Goal: Transaction & Acquisition: Download file/media

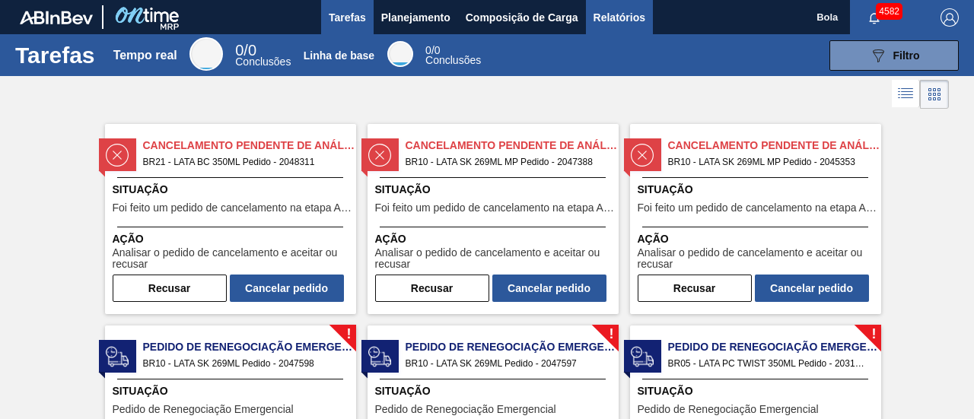
click at [637, 19] on font "Relatórios" at bounding box center [619, 17] width 52 height 12
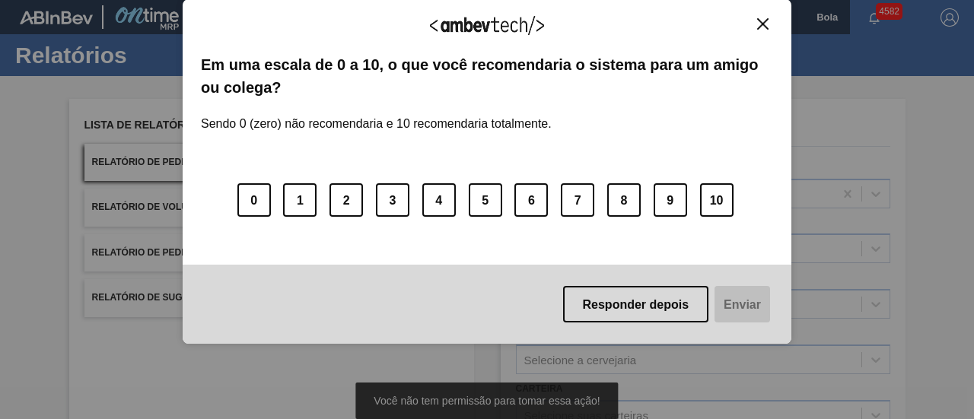
click at [763, 22] on img "Fechar" at bounding box center [762, 23] width 11 height 11
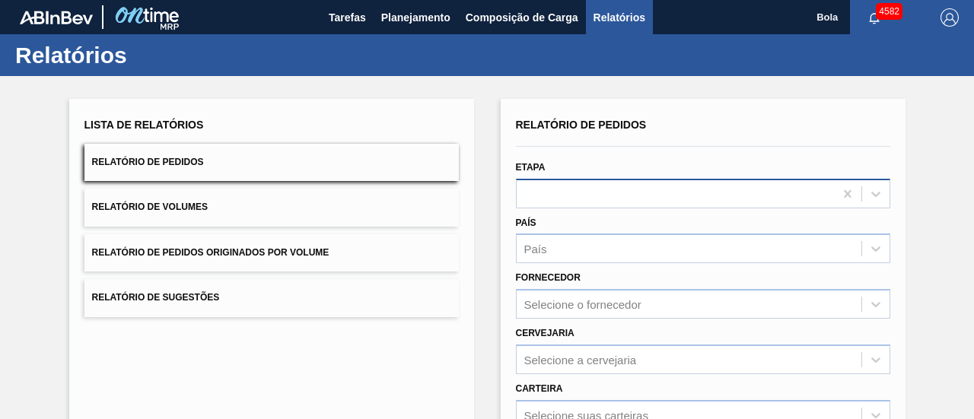
drag, startPoint x: 627, startPoint y: 211, endPoint x: 636, endPoint y: 204, distance: 11.4
click at [628, 211] on div "País País" at bounding box center [703, 236] width 386 height 56
click at [639, 197] on div at bounding box center [703, 194] width 374 height 30
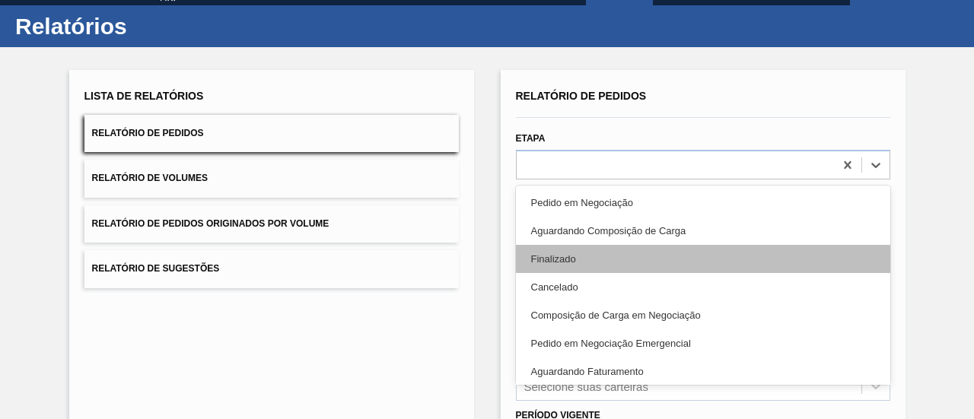
scroll to position [76, 0]
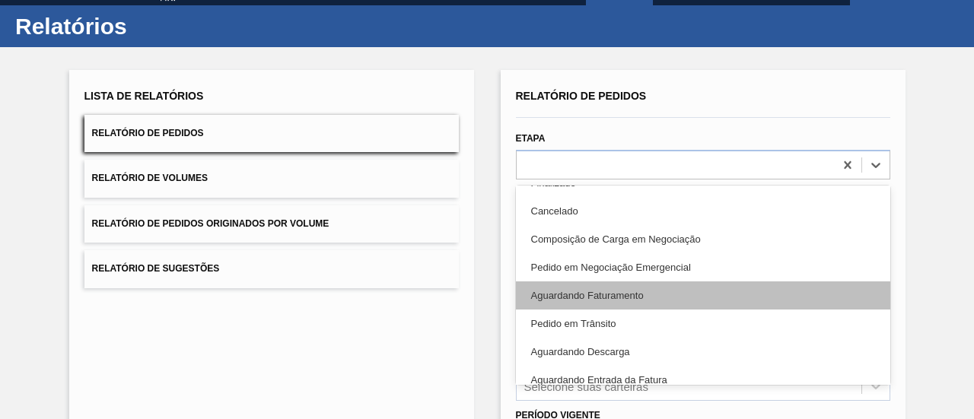
click at [625, 290] on font "Aguardando Faturamento" at bounding box center [587, 295] width 113 height 11
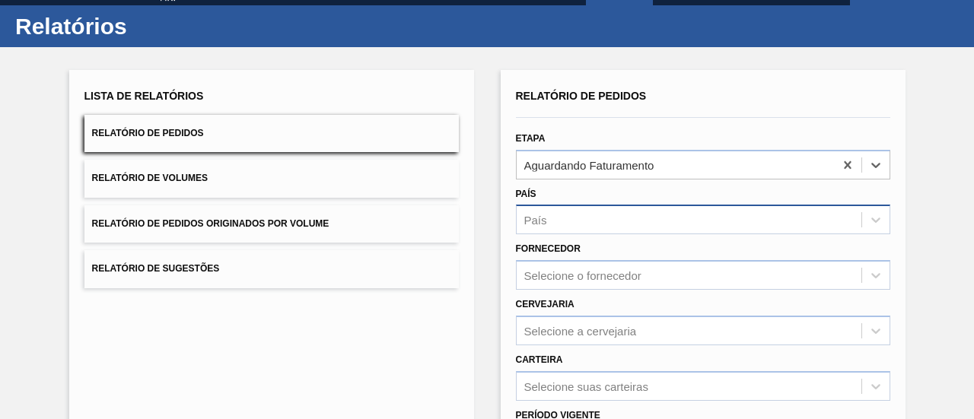
click at [627, 216] on div "País" at bounding box center [689, 220] width 345 height 22
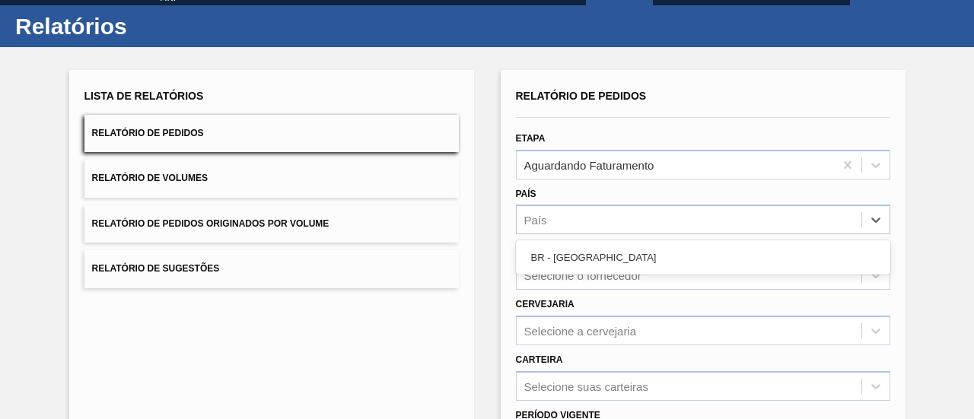
click at [618, 246] on div "BR - [GEOGRAPHIC_DATA]" at bounding box center [703, 257] width 374 height 28
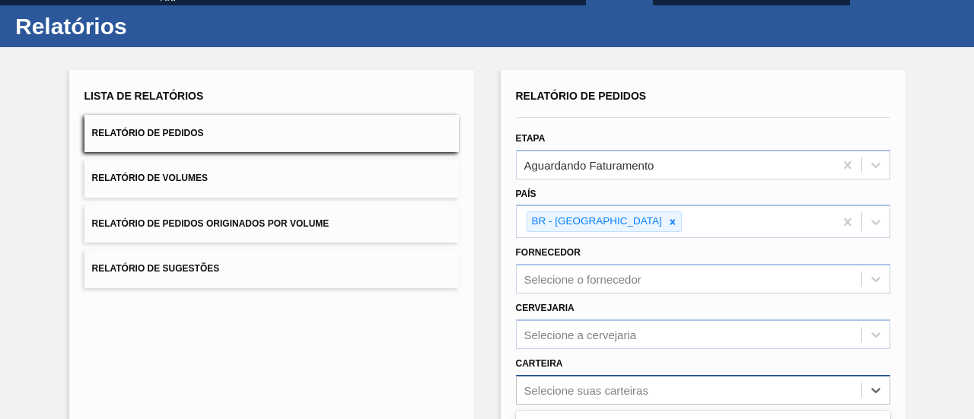
scroll to position [253, 0]
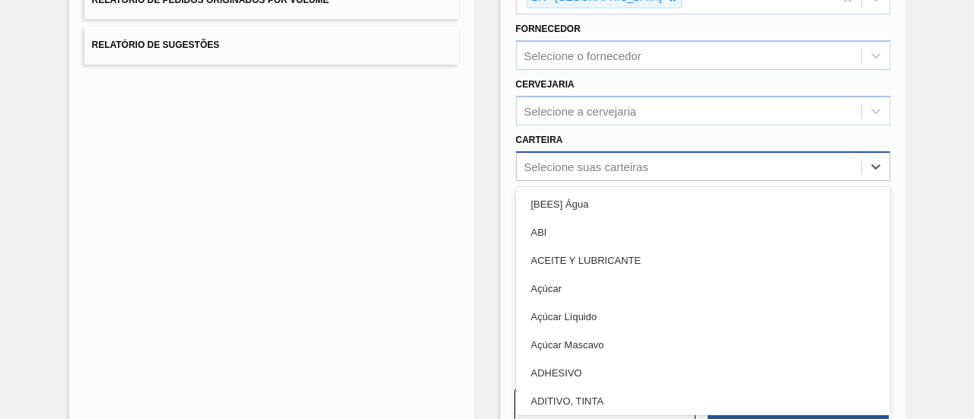
click at [591, 181] on div "option ADITIVO, TINTA focused, 8 of 101. 101 results available. Use Up and Down…" at bounding box center [703, 166] width 374 height 30
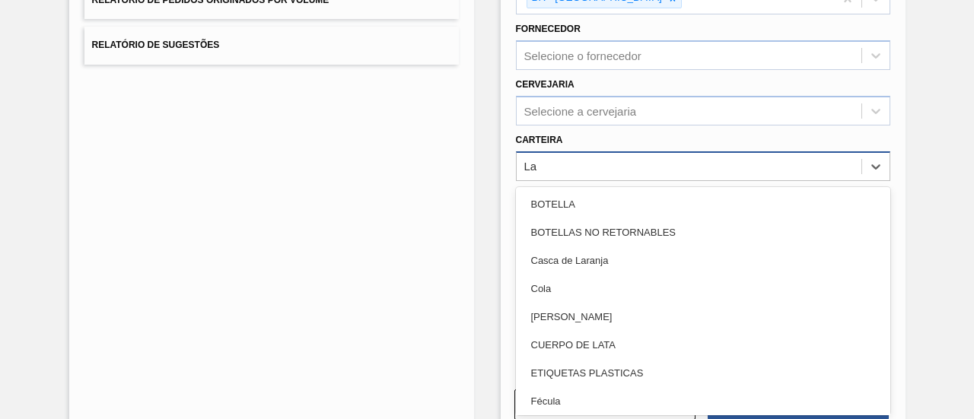
type input "Lat"
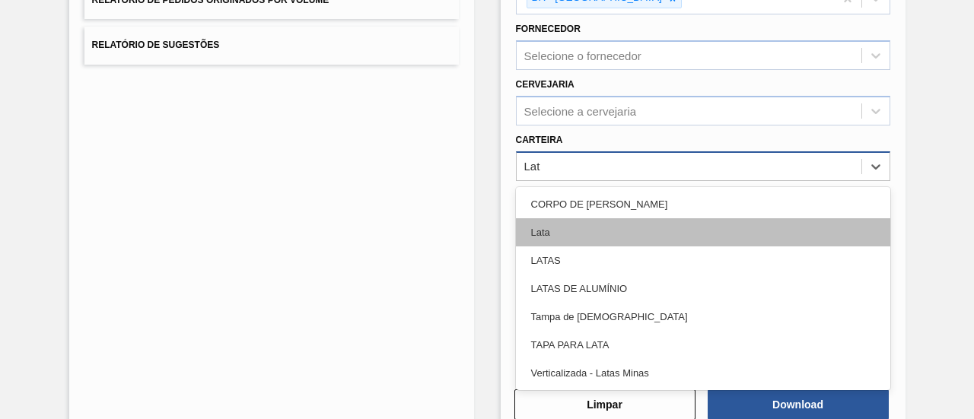
click at [581, 218] on div "Lata" at bounding box center [703, 232] width 374 height 28
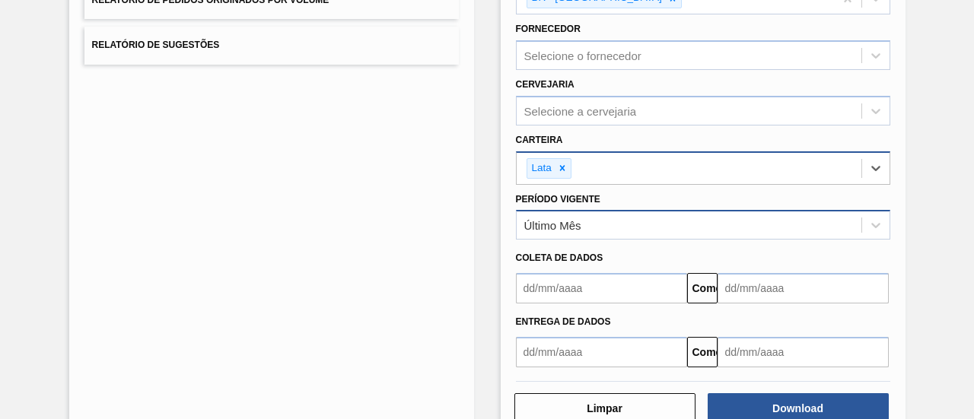
click at [585, 210] on div "Último Mês" at bounding box center [703, 225] width 374 height 30
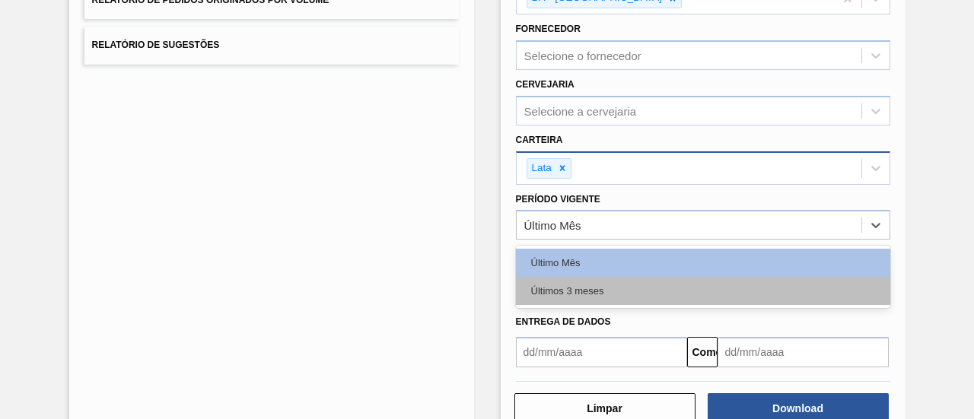
click at [593, 287] on font "Últimos 3 meses" at bounding box center [567, 290] width 73 height 11
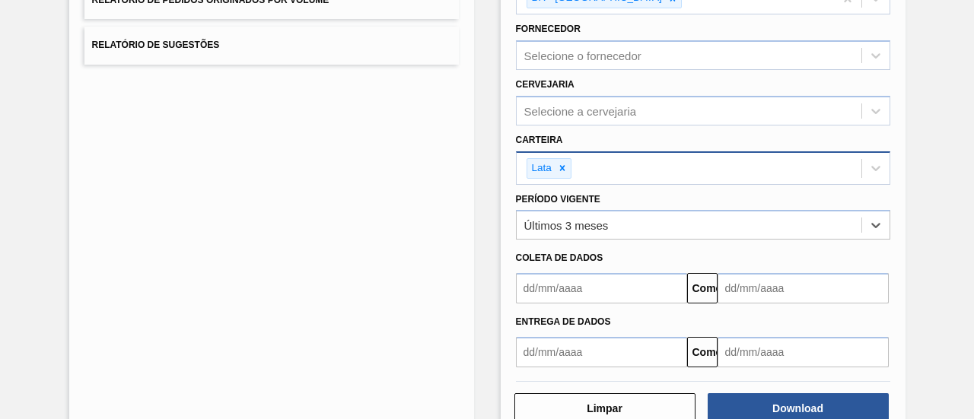
drag, startPoint x: 561, startPoint y: 290, endPoint x: 575, endPoint y: 285, distance: 14.4
click at [561, 290] on input "text" at bounding box center [601, 288] width 171 height 30
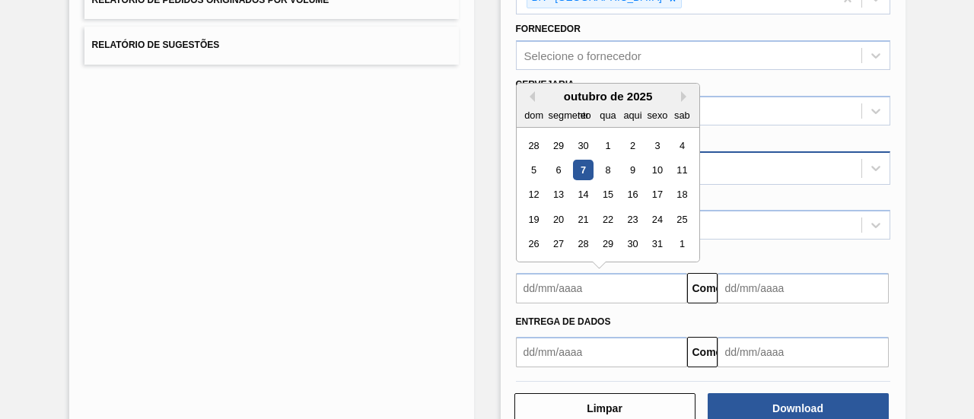
click at [583, 171] on font "7" at bounding box center [582, 169] width 5 height 11
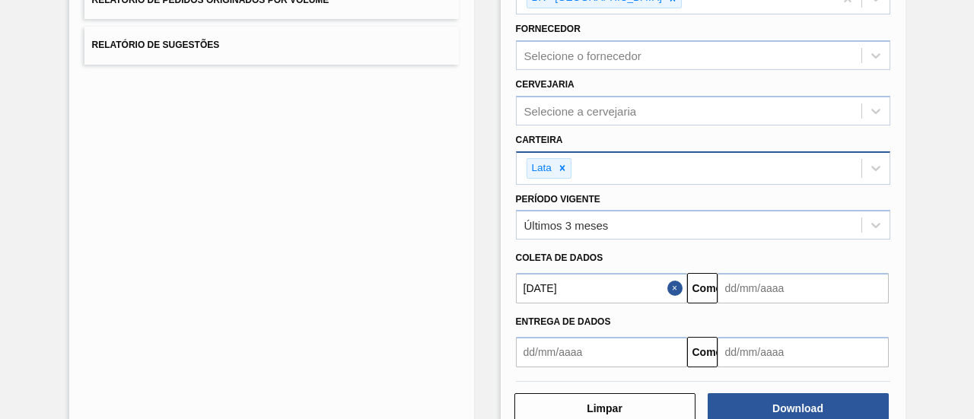
type input "[DATE]"
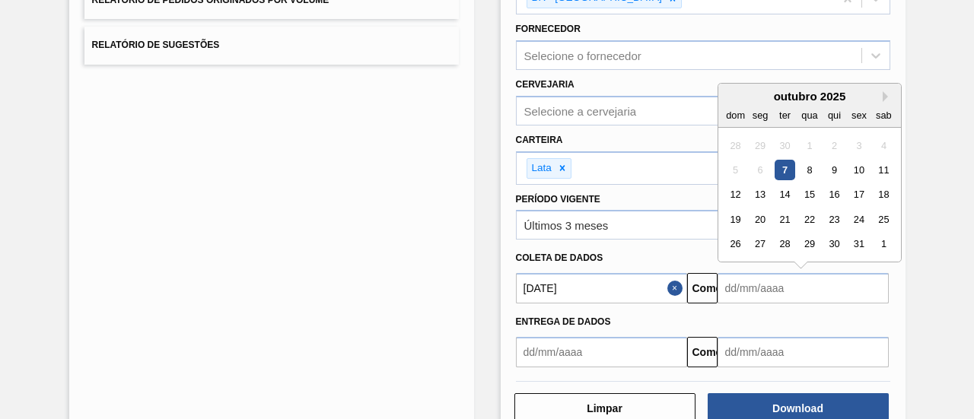
click at [739, 273] on input "text" at bounding box center [802, 288] width 171 height 30
click at [882, 90] on div "outubro de 2025" at bounding box center [809, 96] width 183 height 13
click at [878, 91] on div "outubro de 2025" at bounding box center [809, 96] width 183 height 13
click at [879, 94] on div "outubro de 2025" at bounding box center [809, 96] width 183 height 13
click at [884, 91] on button "Próximo mês" at bounding box center [887, 96] width 11 height 11
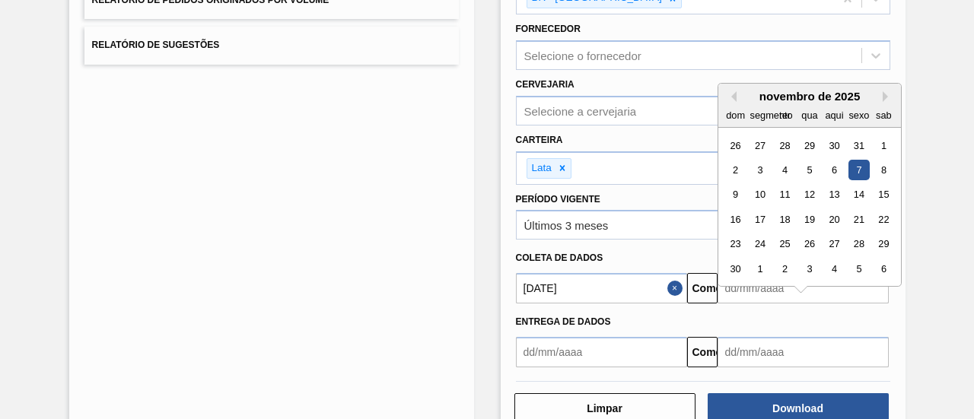
click at [858, 169] on div "7" at bounding box center [858, 170] width 21 height 21
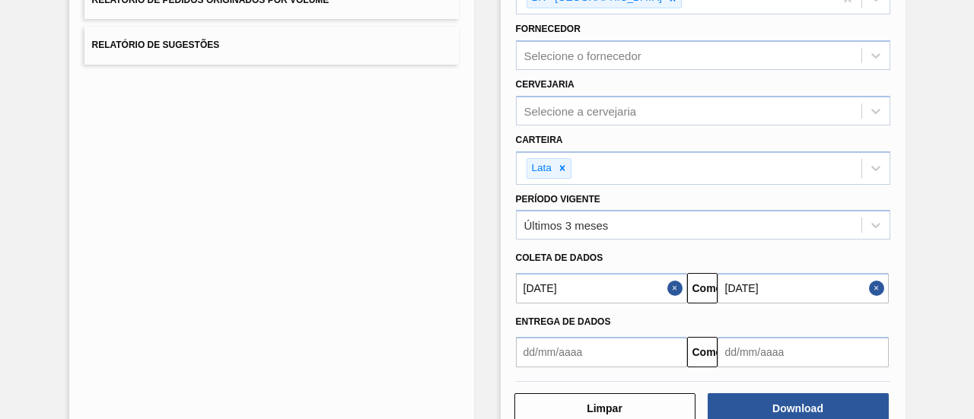
scroll to position [290, 0]
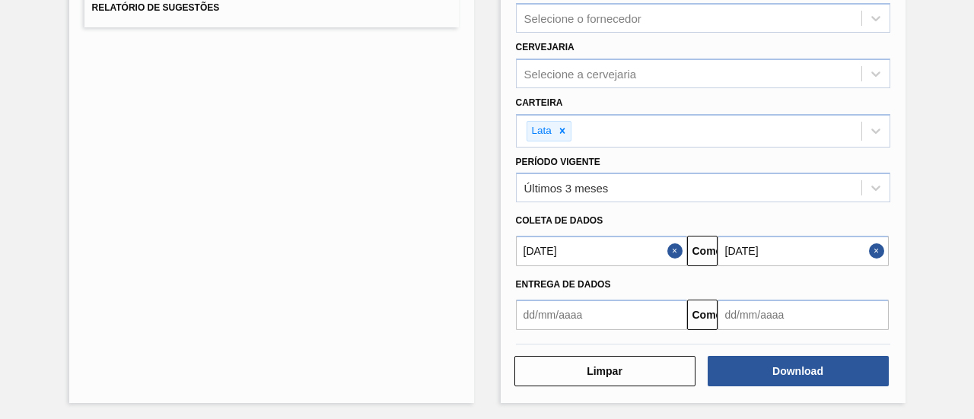
click at [753, 252] on input "[DATE]" at bounding box center [802, 251] width 171 height 30
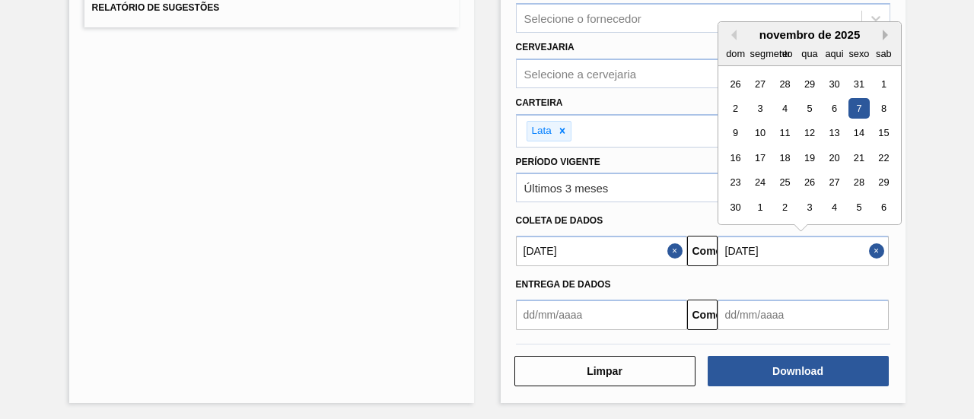
click at [882, 33] on button "Próximo mês" at bounding box center [887, 35] width 11 height 11
click at [734, 106] on div "7" at bounding box center [735, 108] width 21 height 21
type input "[DATE]"
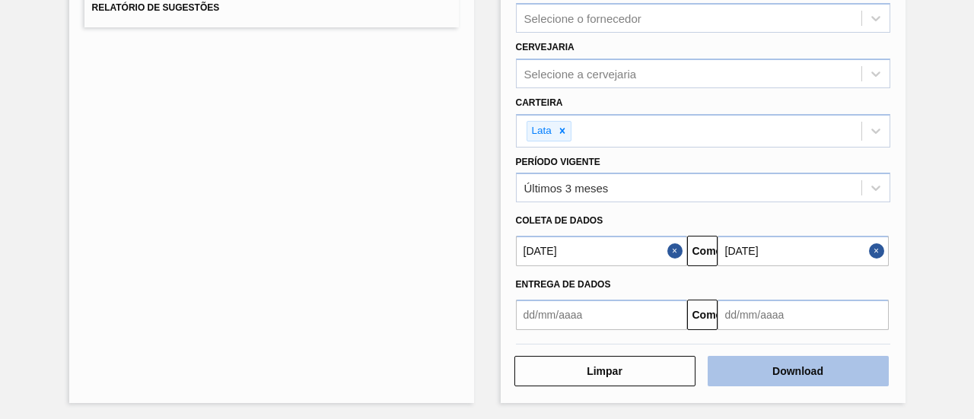
click at [860, 360] on button "Download" at bounding box center [798, 371] width 181 height 30
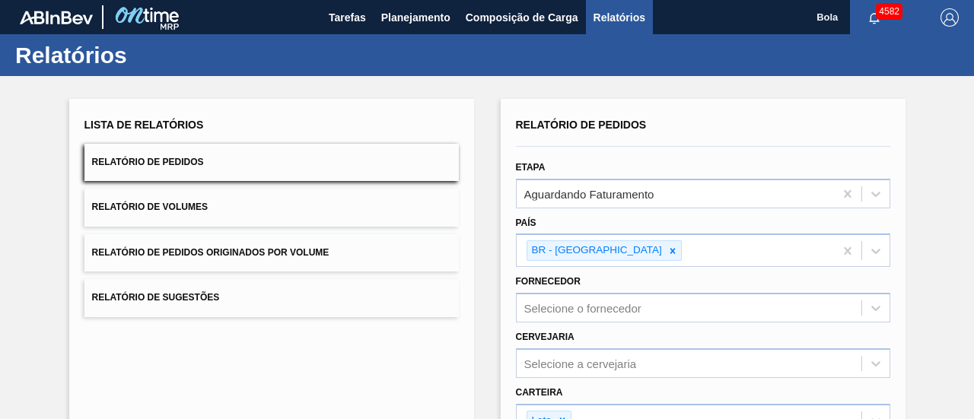
scroll to position [152, 0]
